Goal: Find specific page/section: Find specific page/section

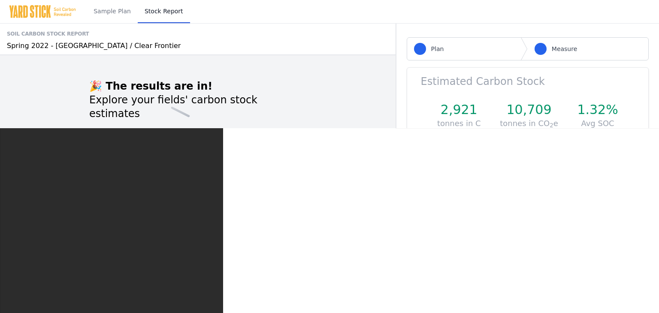
scroll to position [10, 0]
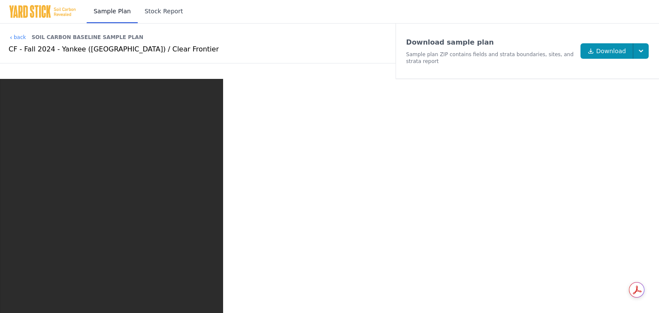
click at [155, 11] on link "Stock Report" at bounding box center [164, 11] width 52 height 23
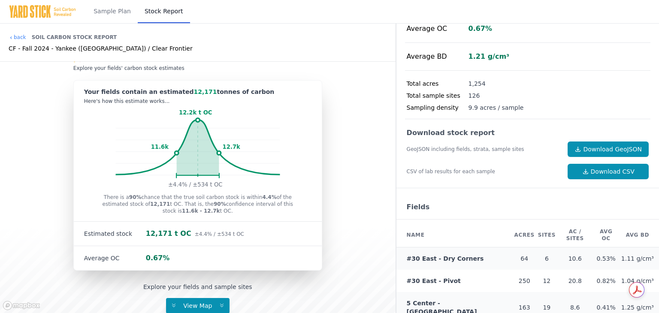
scroll to position [201, 0]
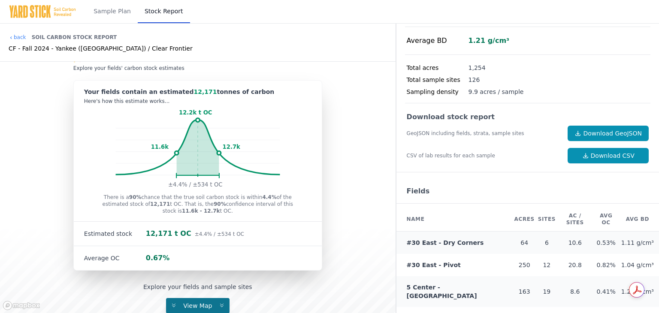
click at [202, 299] on button "View Map" at bounding box center [197, 305] width 63 height 15
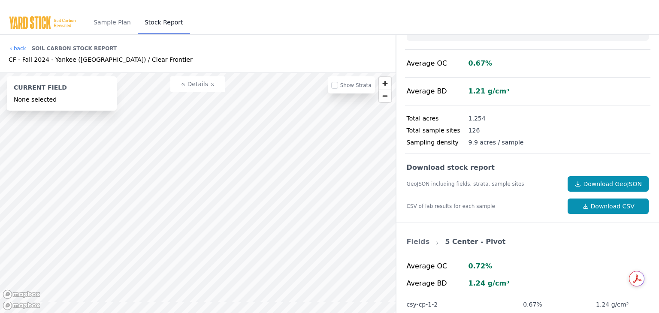
scroll to position [160, 0]
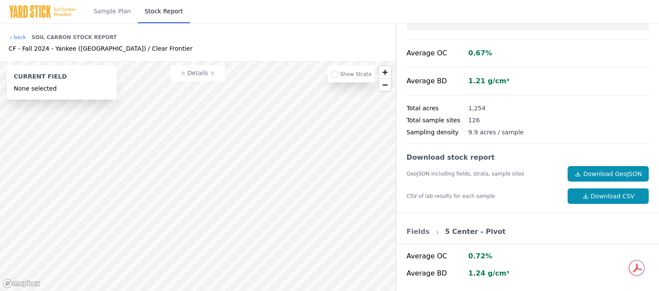
click at [37, 12] on img at bounding box center [43, 12] width 68 height 14
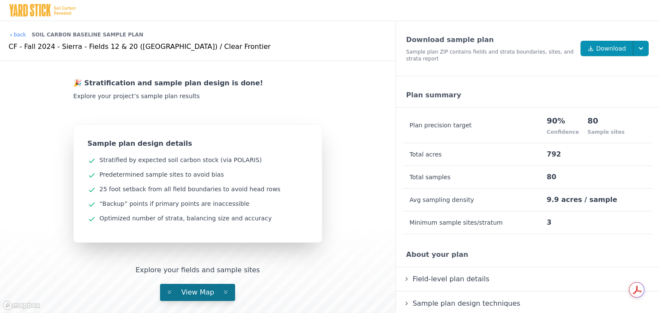
click at [194, 290] on span "View Map" at bounding box center [197, 292] width 47 height 8
